Goal: Use online tool/utility: Utilize a website feature to perform a specific function

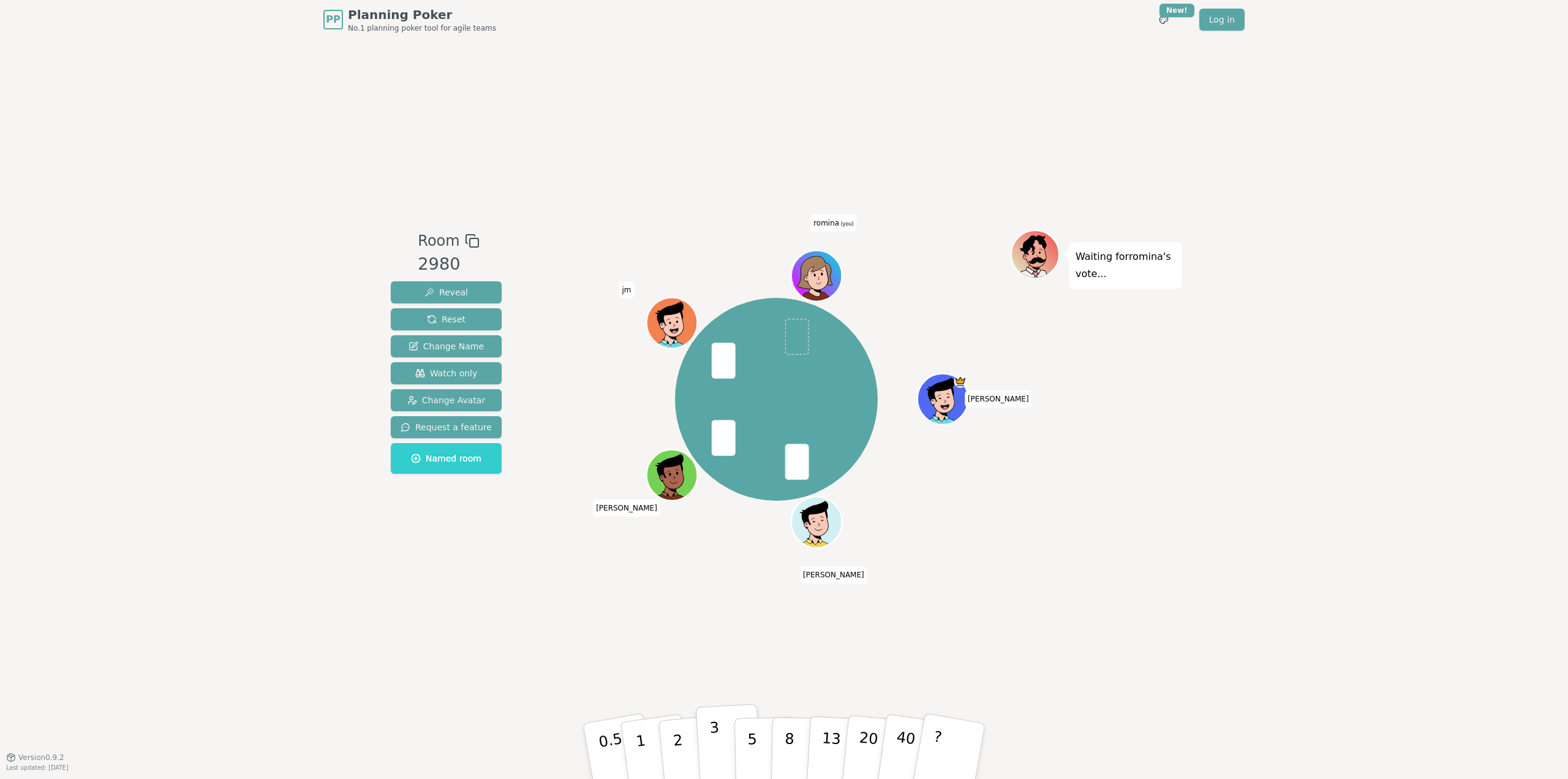
click at [714, 754] on p "3" at bounding box center [715, 751] width 13 height 67
click at [411, 169] on div "Room 2980 Reveal Reset Change Name Watch only Change Avatar Request a feature N…" at bounding box center [784, 398] width 796 height 718
click at [751, 742] on p "5" at bounding box center [753, 751] width 11 height 66
